Goal: Transaction & Acquisition: Obtain resource

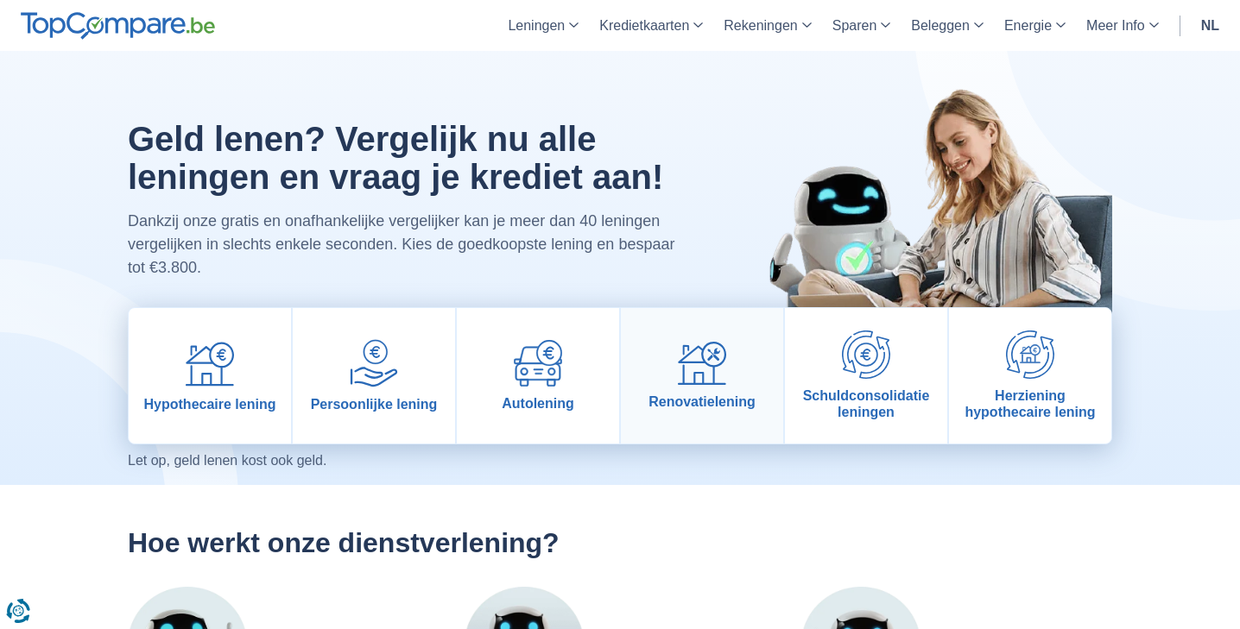
click at [689, 364] on img at bounding box center [702, 364] width 48 height 44
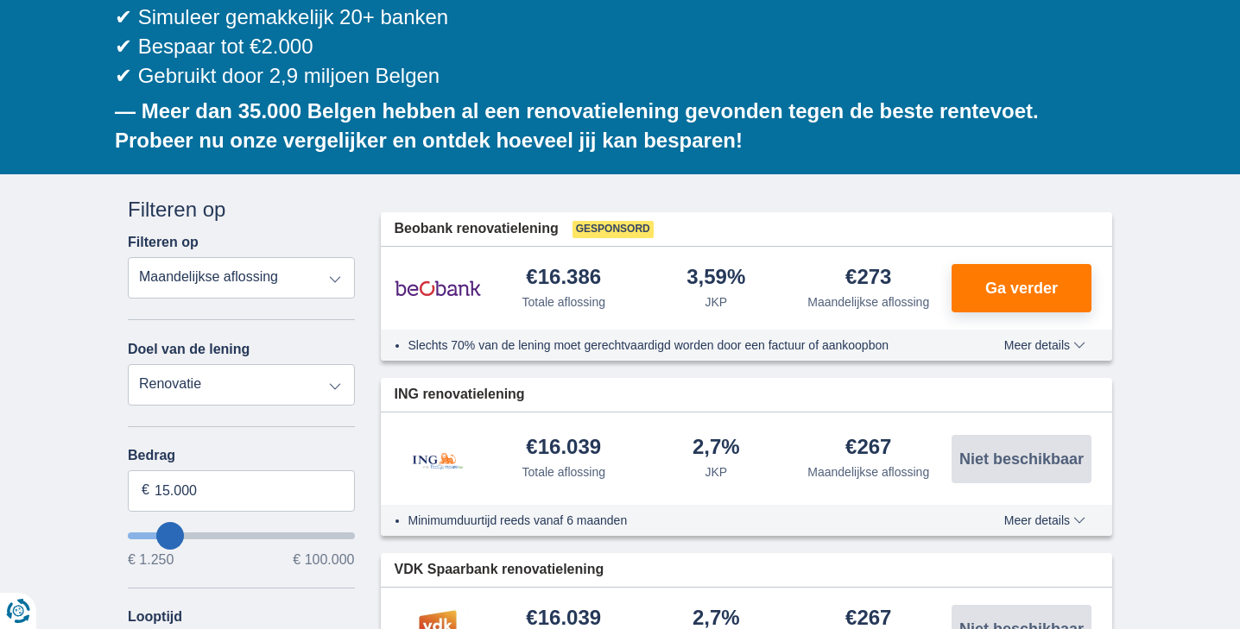
scroll to position [350, 0]
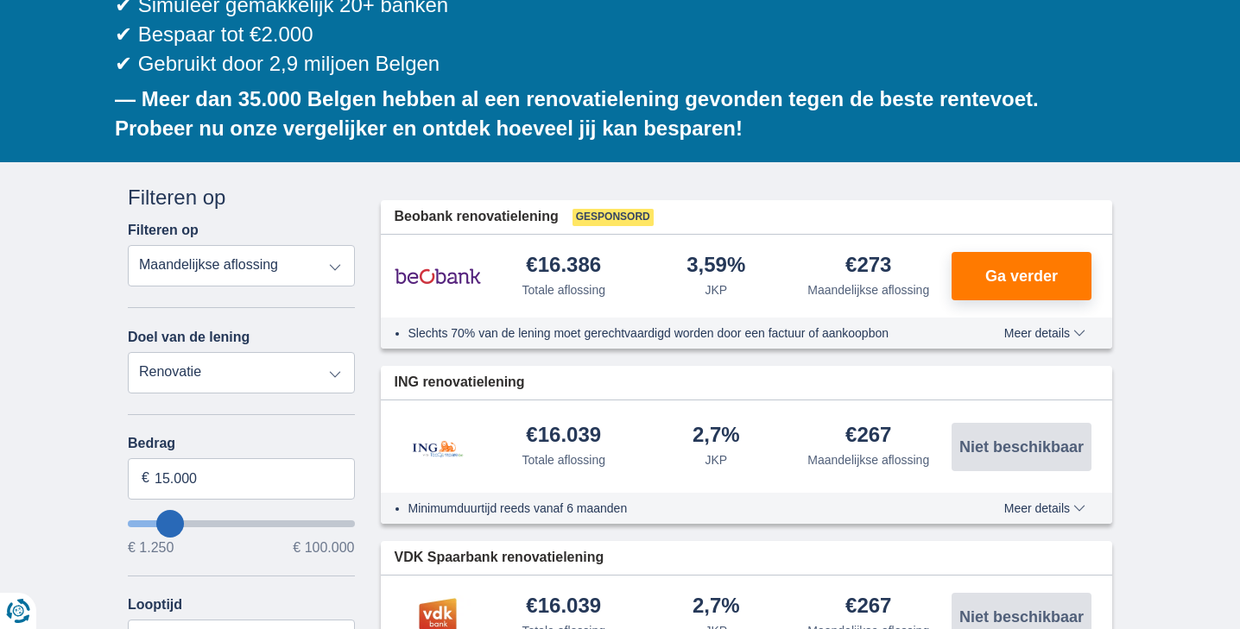
type input "12.250"
type input "12250"
click at [165, 521] on input "wantToBorrow" at bounding box center [241, 524] width 227 height 7
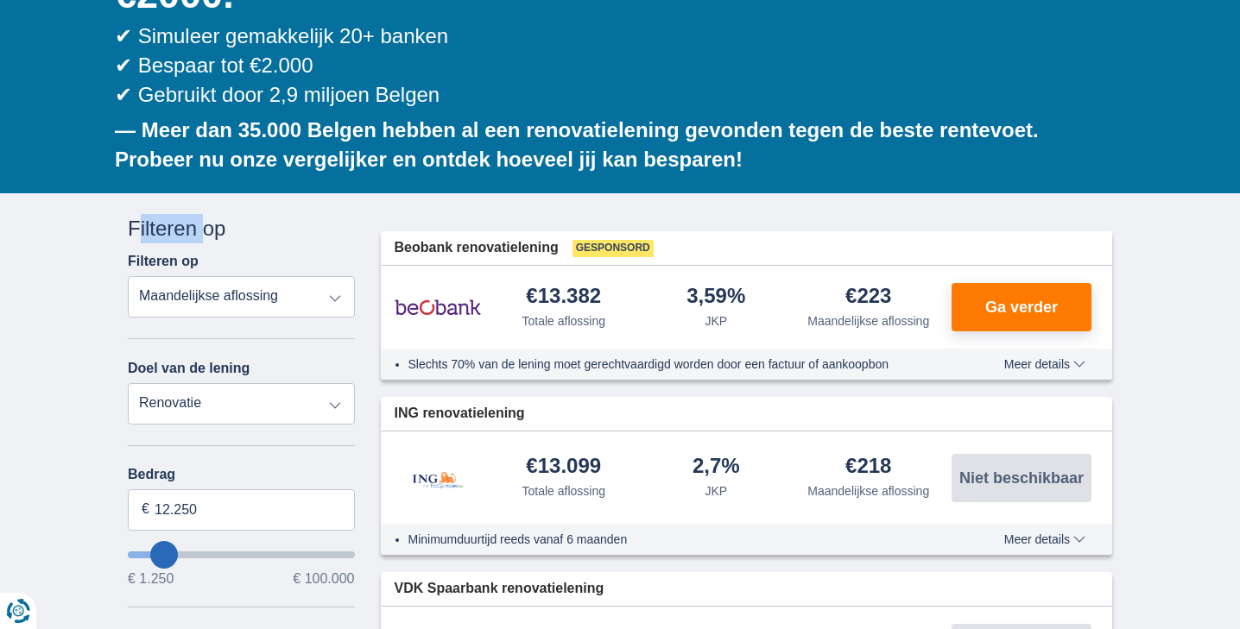
scroll to position [329, 0]
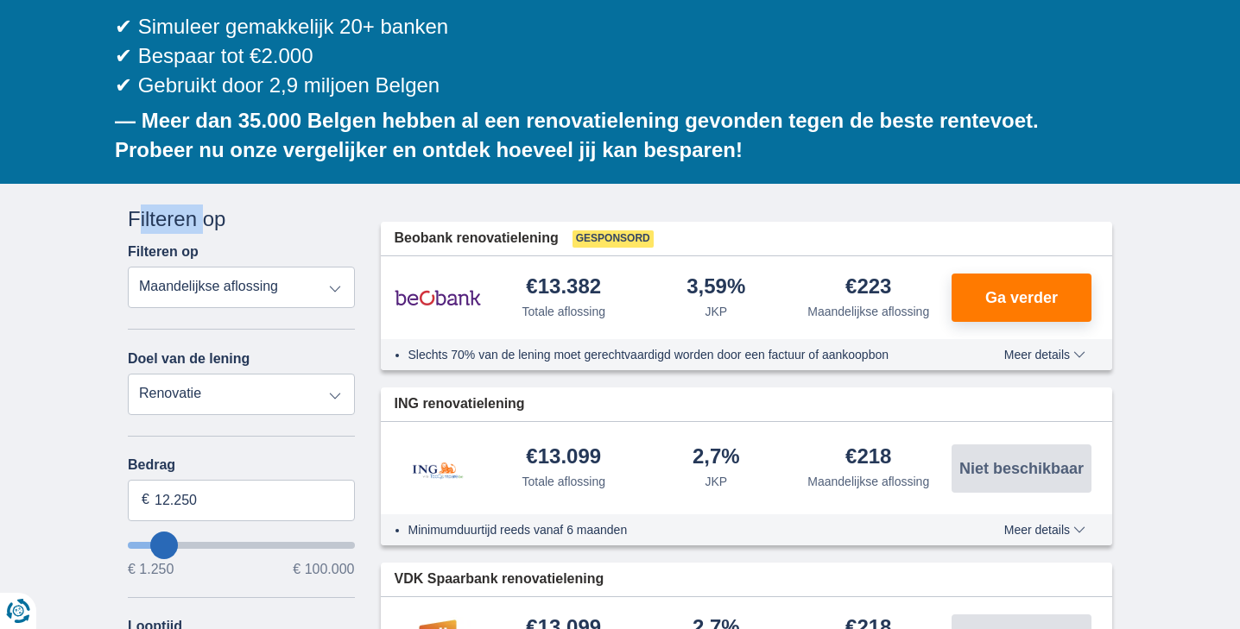
type input "11.250"
type input "11250"
click at [193, 480] on input "11.250" at bounding box center [241, 500] width 227 height 41
type input "1"
type input "5.000"
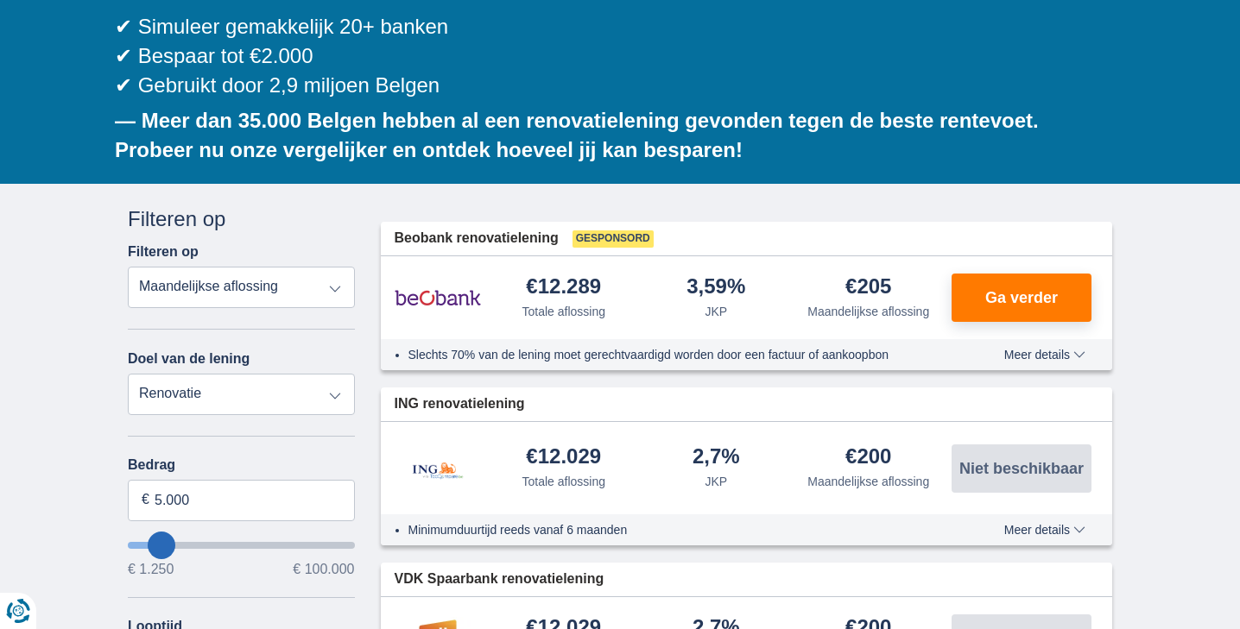
type input "5250"
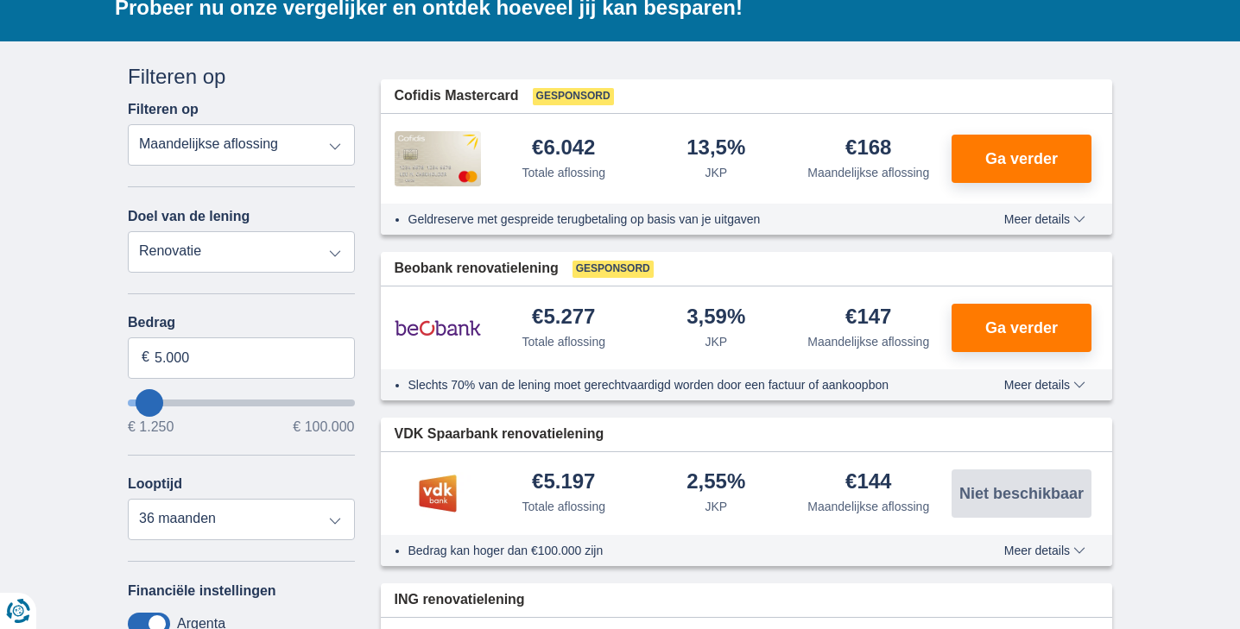
scroll to position [498, 0]
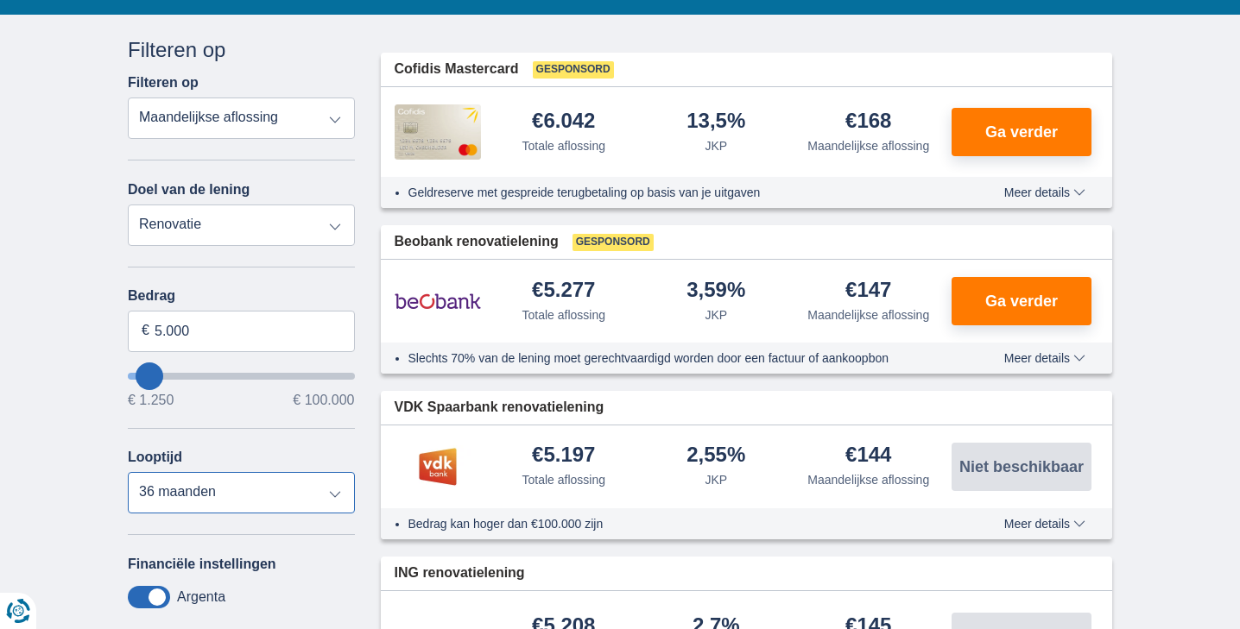
click at [338, 472] on select "12 maanden 18 maanden 24 maanden 30 maanden 36 maanden" at bounding box center [241, 492] width 227 height 41
select select "24"
click at [128, 472] on select "12 maanden 18 maanden 24 maanden 30 maanden 36 maanden" at bounding box center [241, 492] width 227 height 41
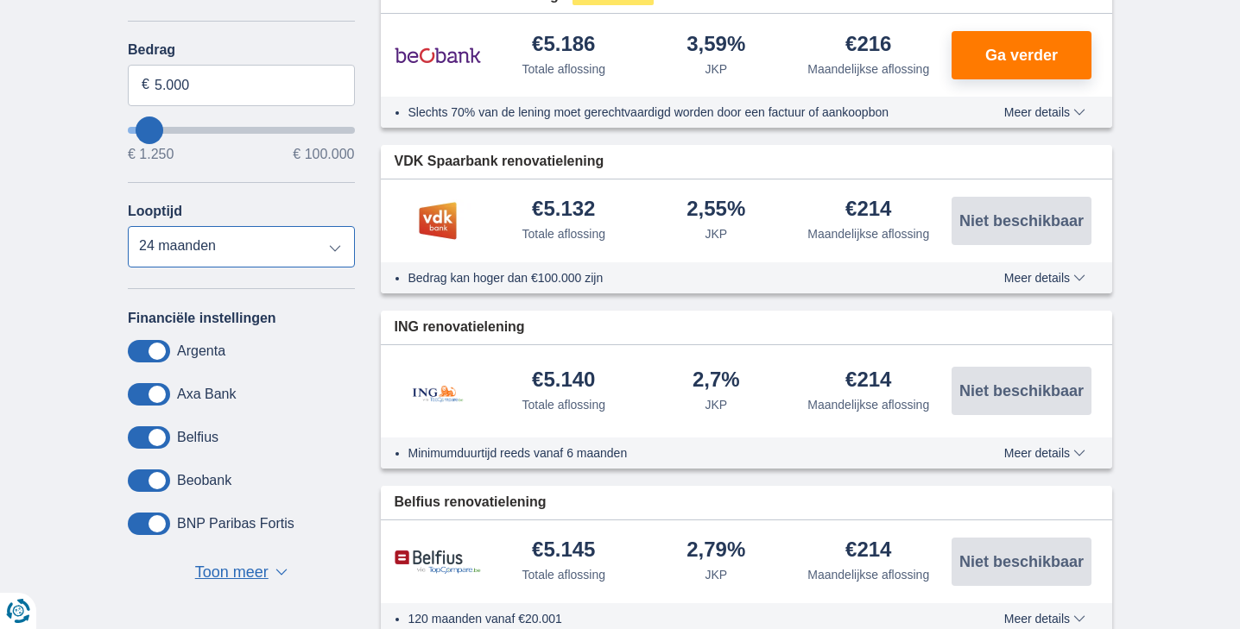
scroll to position [758, 0]
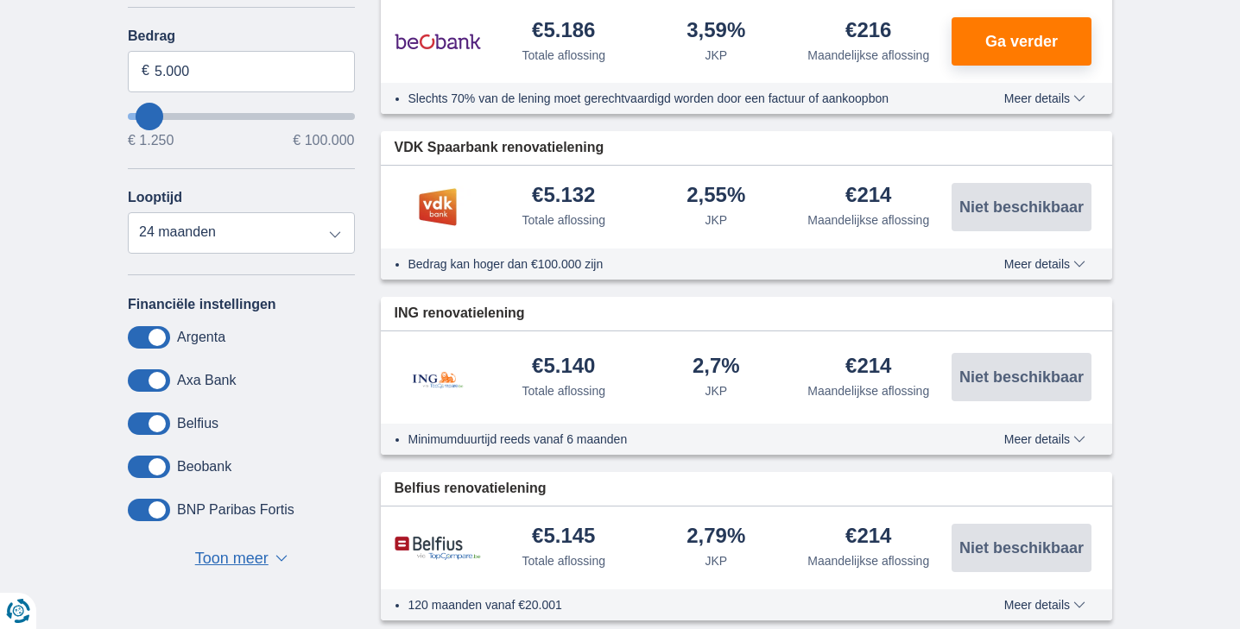
click at [217, 548] on span "Toon meer" at bounding box center [231, 559] width 73 height 22
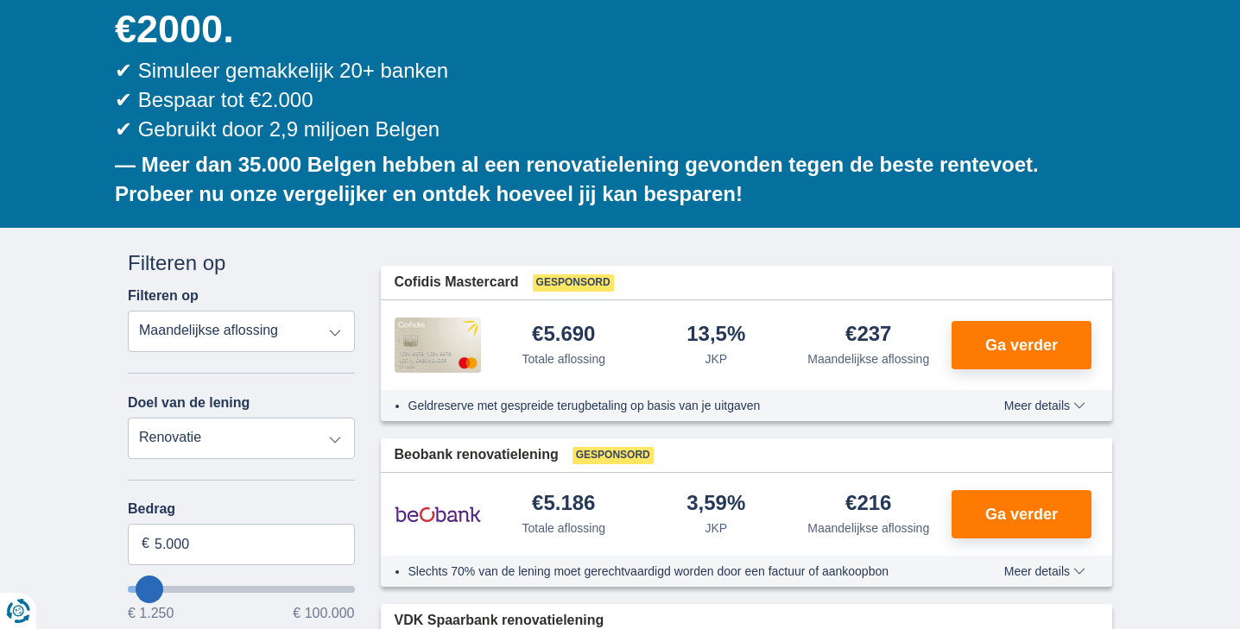
scroll to position [322, 0]
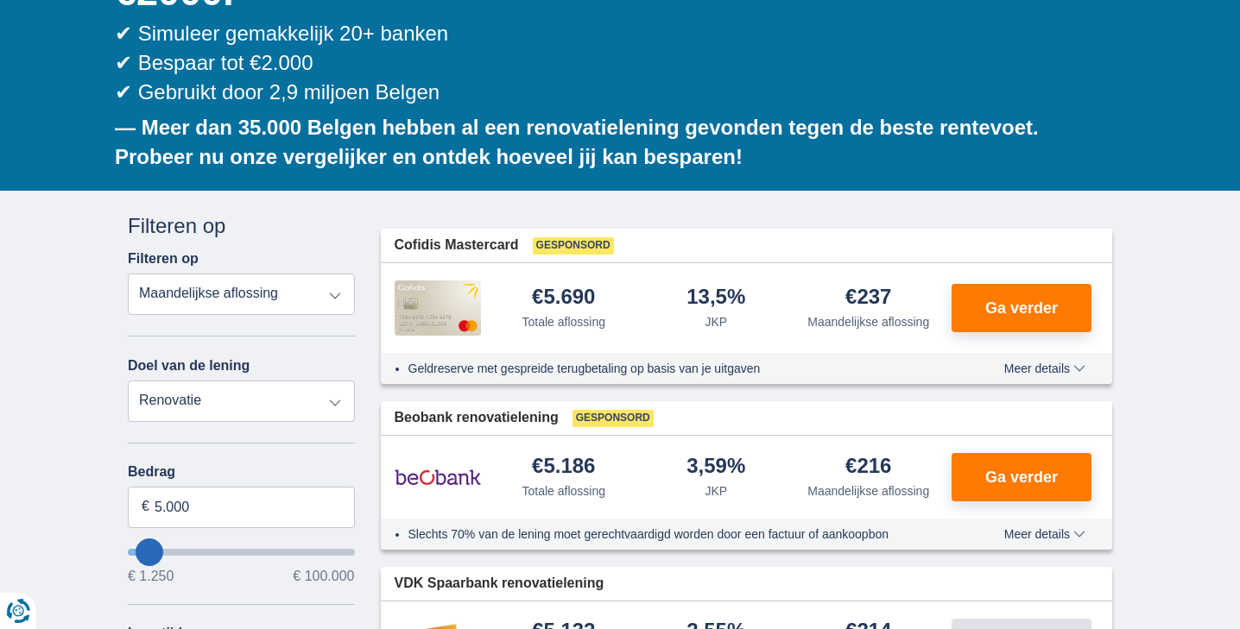
click at [340, 381] on select "Persoonlijke lening Auto Moto / fiets Mobilhome / caravan Renovatie Energie Sch…" at bounding box center [241, 401] width 227 height 41
select select "overdrafts"
click at [128, 381] on select "Persoonlijke lening Auto Moto / fiets Mobilhome / caravan Renovatie Energie Sch…" at bounding box center [241, 401] width 227 height 41
type input "2.000"
type input "2500"
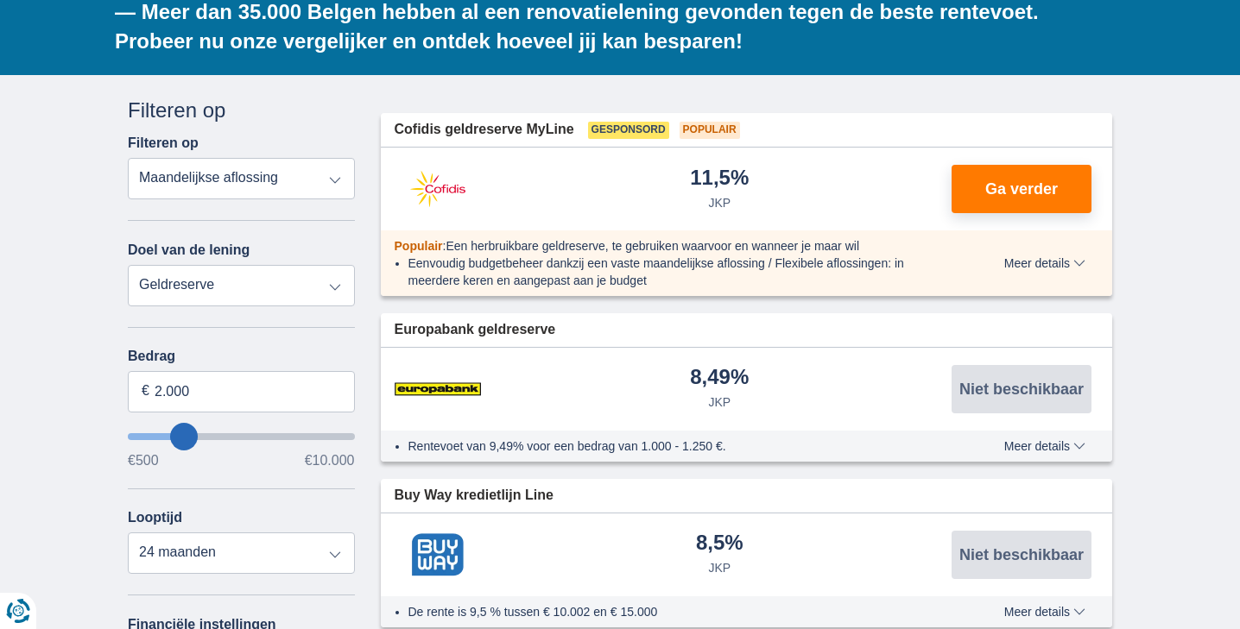
scroll to position [434, 0]
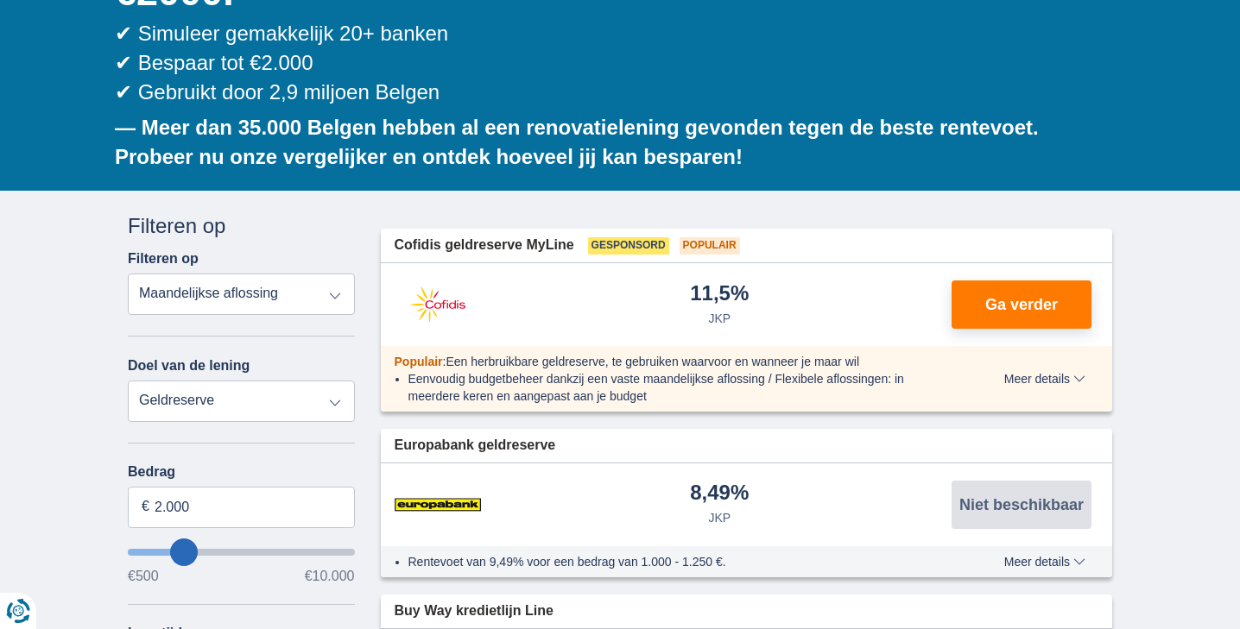
scroll to position [350, 0]
